Goal: Task Accomplishment & Management: Use online tool/utility

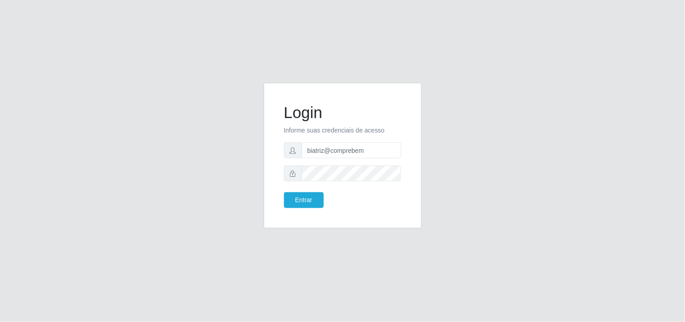
type input "biatriz@comprebem"
click at [284, 192] on button "Entrar" at bounding box center [304, 200] width 40 height 16
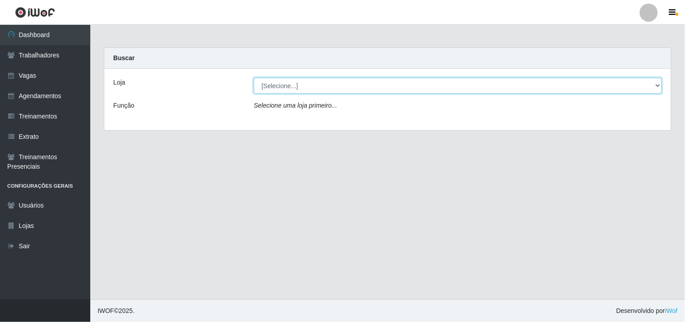
click at [362, 82] on select "[Selecione...] Supermercado Compre Bem - Itabaiana" at bounding box center [458, 86] width 408 height 16
select select "264"
click at [254, 78] on select "[Selecione...] Supermercado Compre Bem - Itabaiana" at bounding box center [458, 86] width 408 height 16
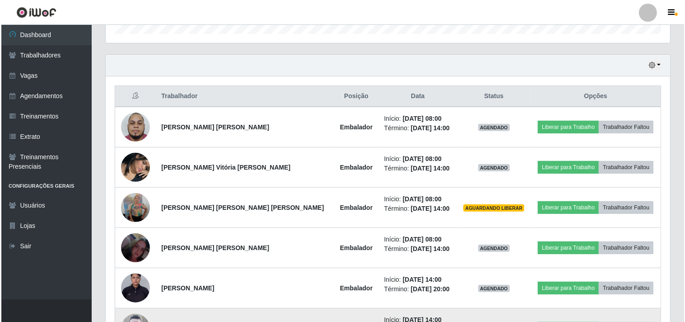
scroll to position [238, 0]
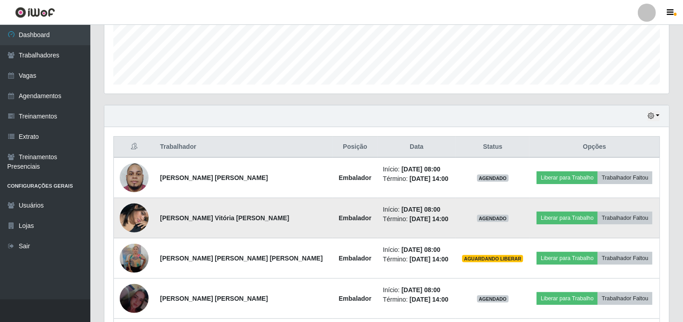
click at [134, 217] on img at bounding box center [134, 217] width 29 height 51
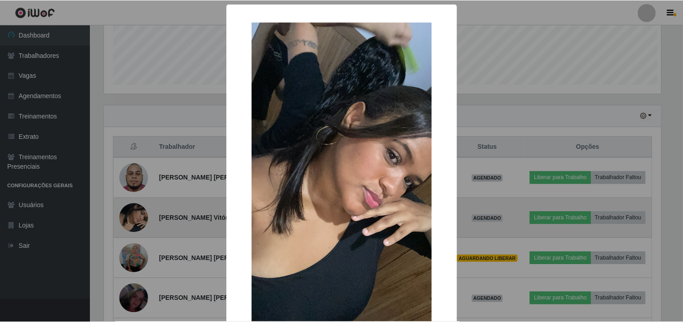
scroll to position [187, 559]
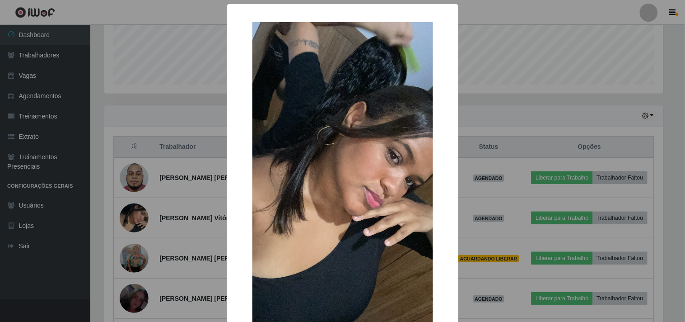
click at [515, 114] on div "× OK Cancel" at bounding box center [342, 161] width 685 height 322
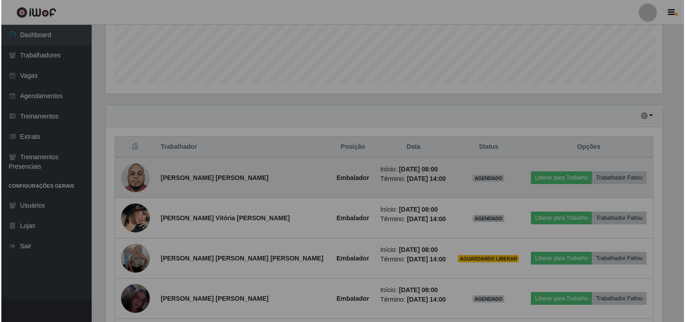
scroll to position [187, 565]
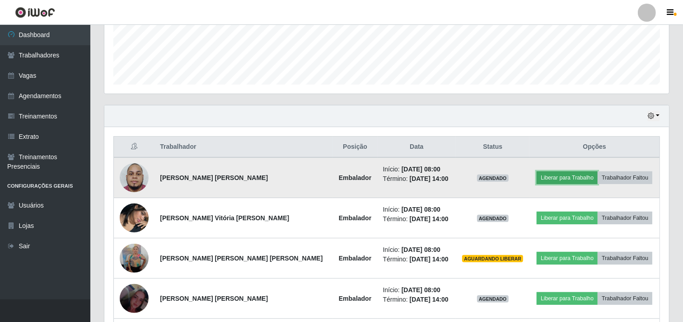
click at [542, 178] on button "Liberar para Trabalho" at bounding box center [567, 177] width 61 height 13
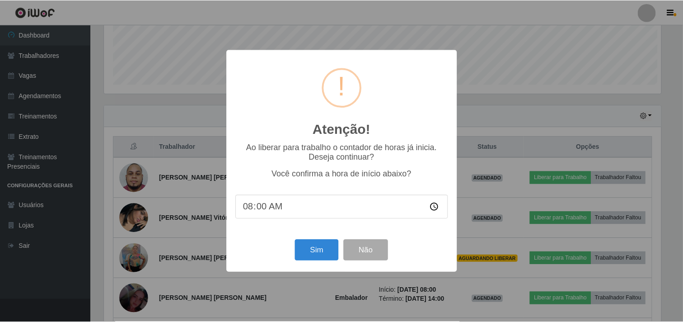
scroll to position [187, 559]
click at [368, 243] on button "Não" at bounding box center [367, 249] width 45 height 21
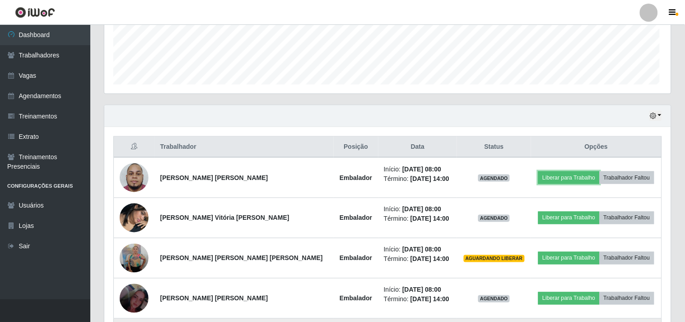
scroll to position [187, 565]
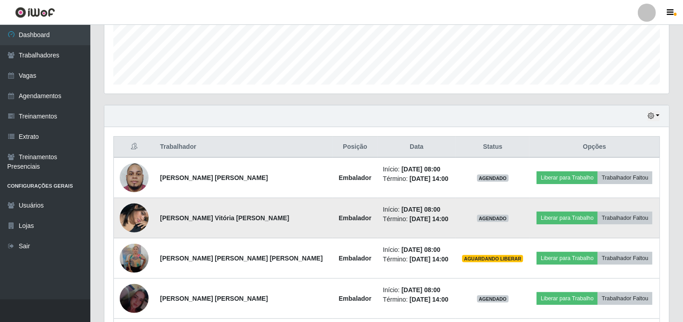
click at [145, 220] on img at bounding box center [134, 217] width 29 height 51
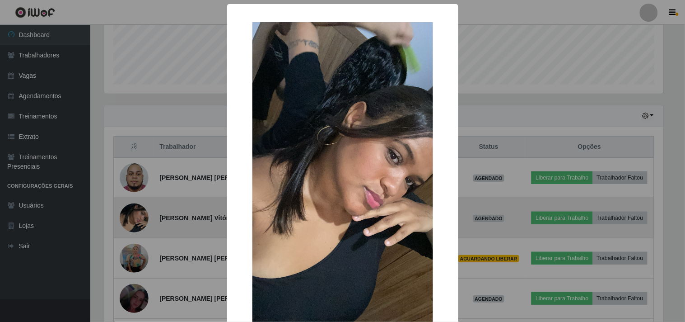
scroll to position [187, 559]
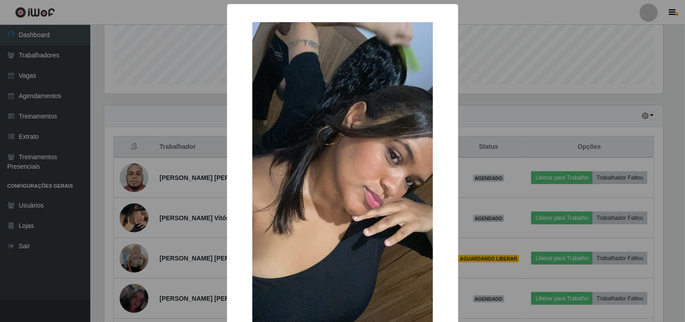
click at [461, 203] on div "× OK Cancel" at bounding box center [342, 161] width 685 height 322
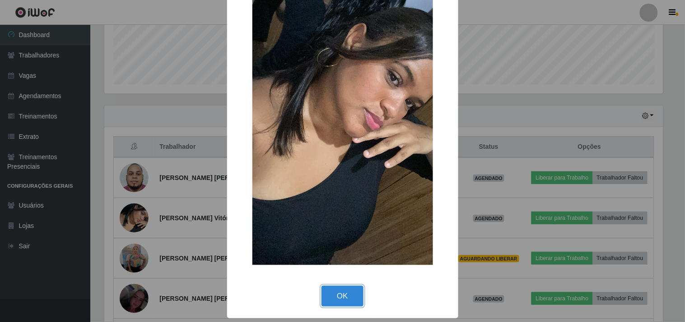
click at [339, 297] on button "OK" at bounding box center [343, 295] width 42 height 21
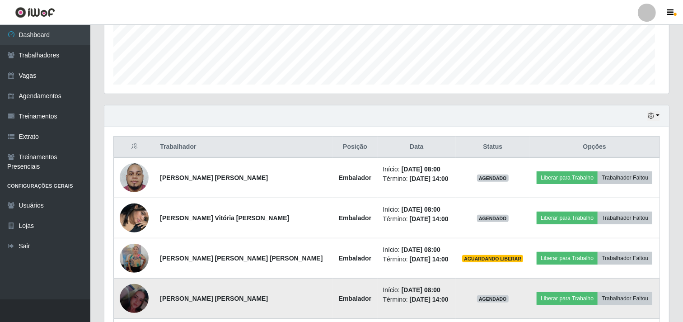
scroll to position [187, 565]
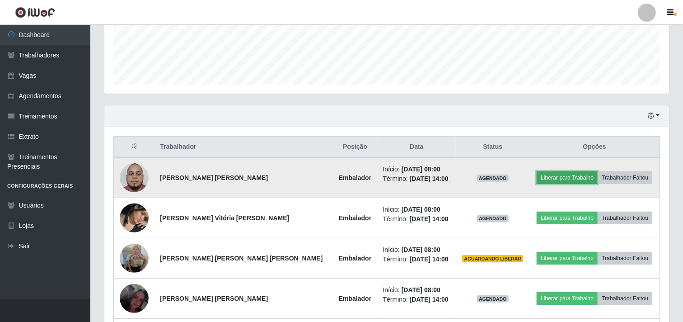
click at [551, 179] on button "Liberar para Trabalho" at bounding box center [567, 177] width 61 height 13
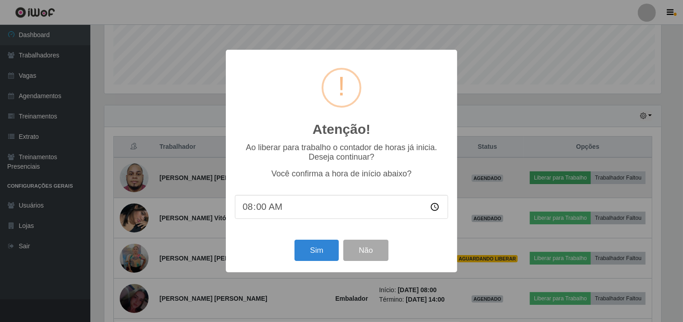
scroll to position [187, 559]
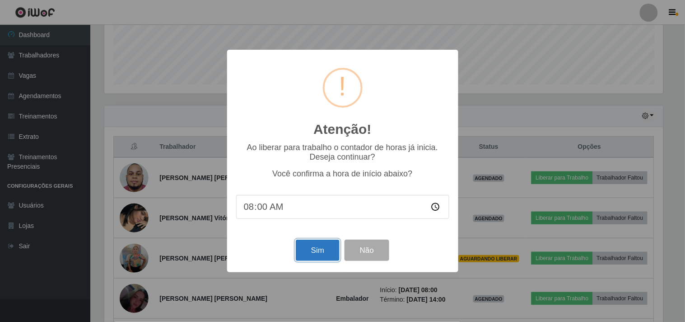
click at [313, 248] on button "Sim" at bounding box center [318, 249] width 44 height 21
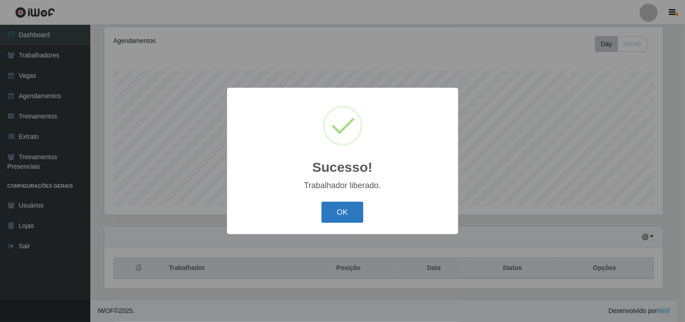
click at [328, 211] on button "OK" at bounding box center [343, 211] width 42 height 21
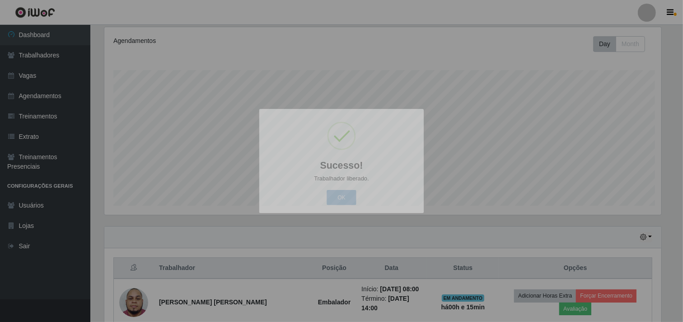
scroll to position [187, 565]
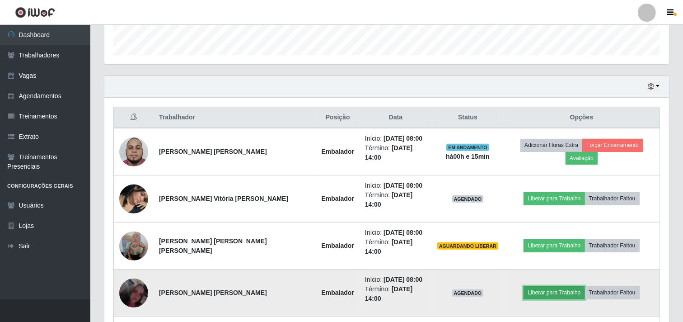
click at [529, 286] on button "Liberar para Trabalho" at bounding box center [553, 292] width 61 height 13
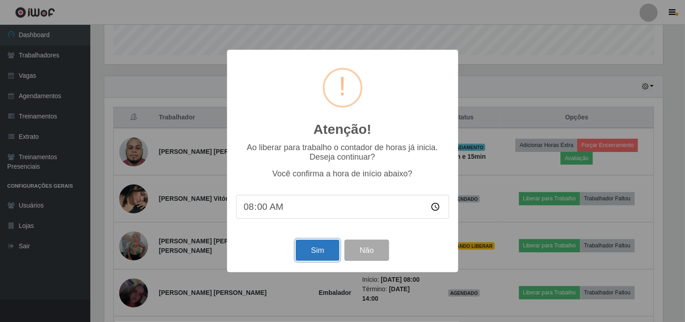
click at [315, 252] on button "Sim" at bounding box center [318, 249] width 44 height 21
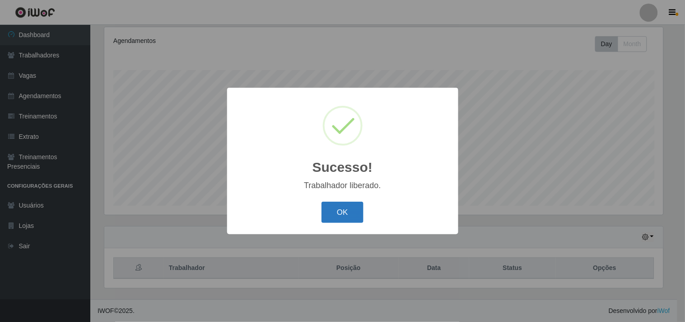
click at [349, 213] on button "OK" at bounding box center [343, 211] width 42 height 21
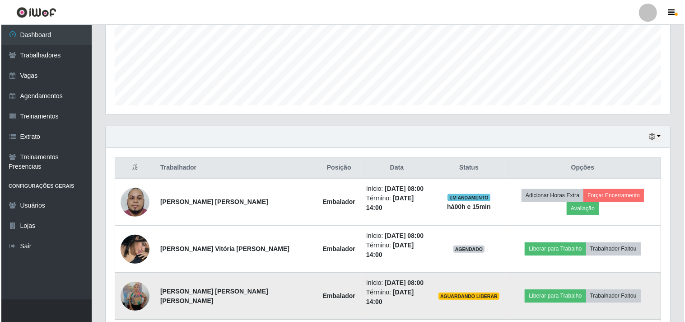
scroll to position [268, 0]
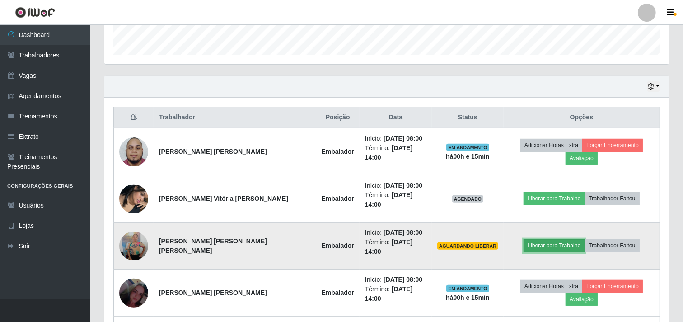
click at [528, 239] on button "Liberar para Trabalho" at bounding box center [553, 245] width 61 height 13
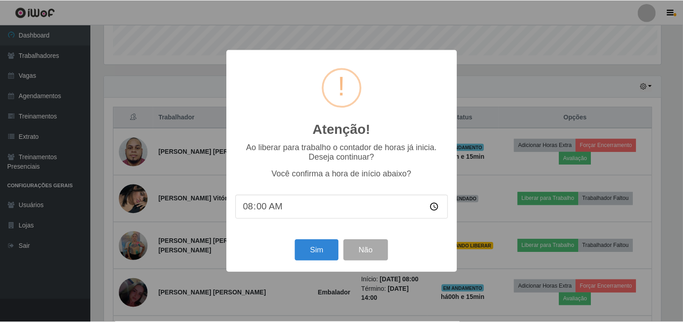
scroll to position [187, 559]
click at [323, 253] on button "Sim" at bounding box center [318, 249] width 44 height 21
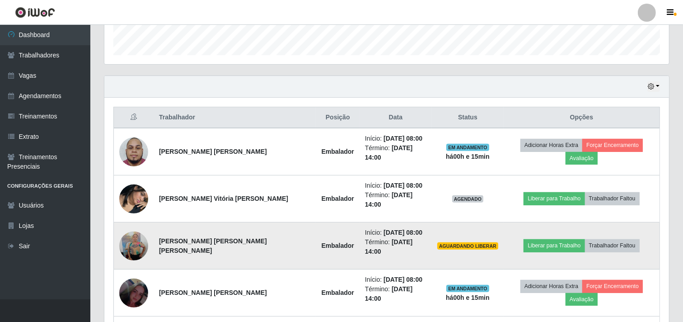
scroll to position [0, 0]
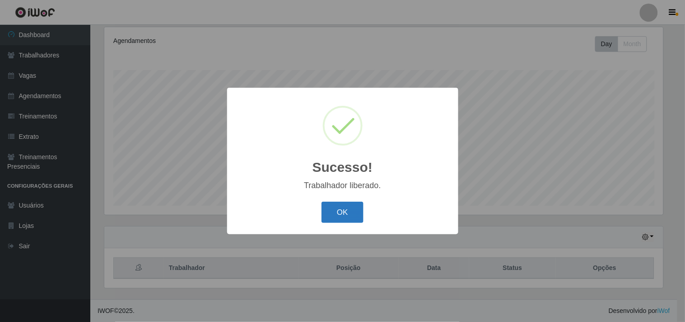
click at [347, 215] on button "OK" at bounding box center [343, 211] width 42 height 21
